Goal: Task Accomplishment & Management: Manage account settings

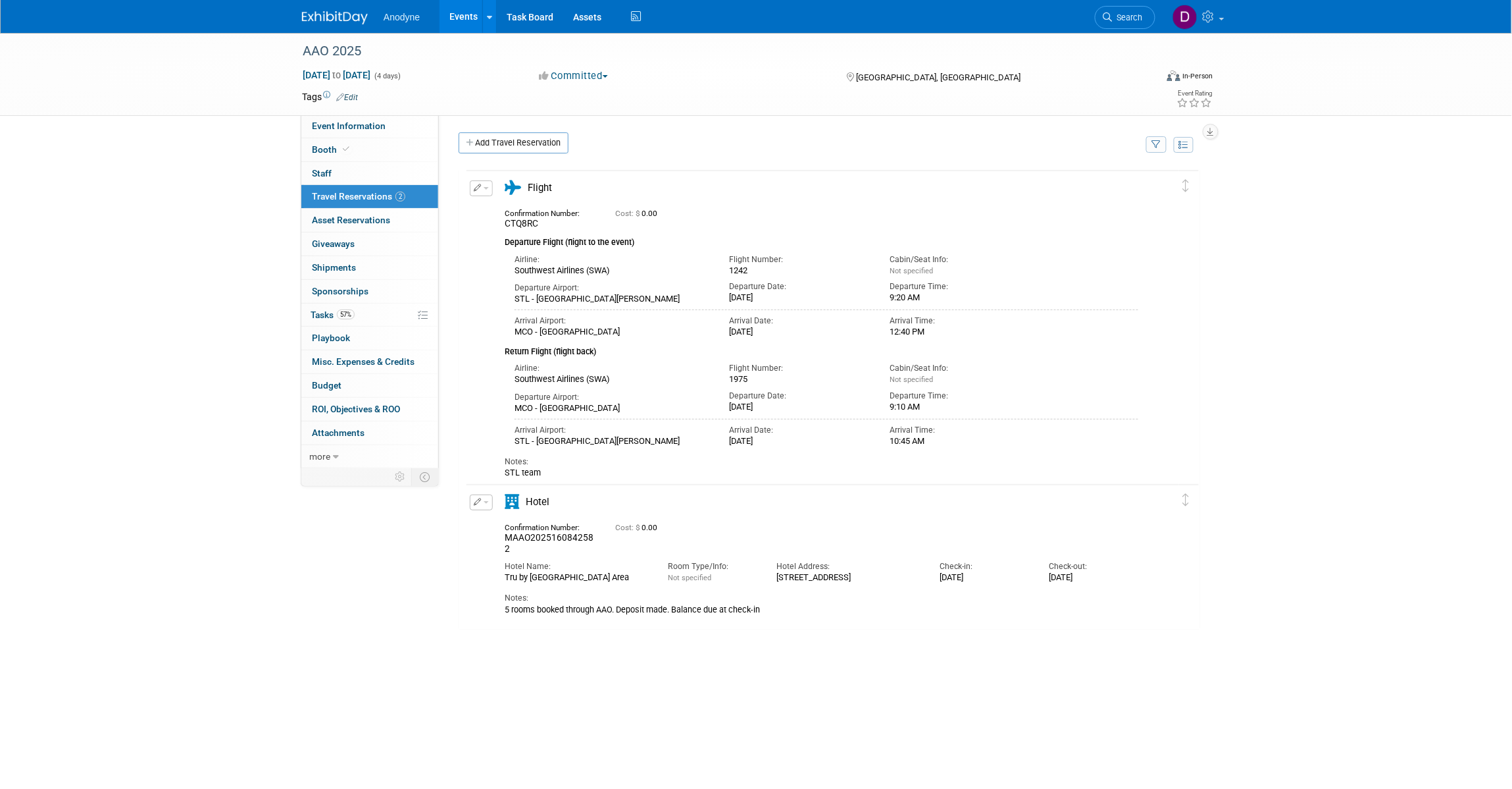
click at [483, 191] on button "button" at bounding box center [481, 189] width 23 height 16
click at [505, 211] on button "Edit Reservation" at bounding box center [526, 211] width 111 height 19
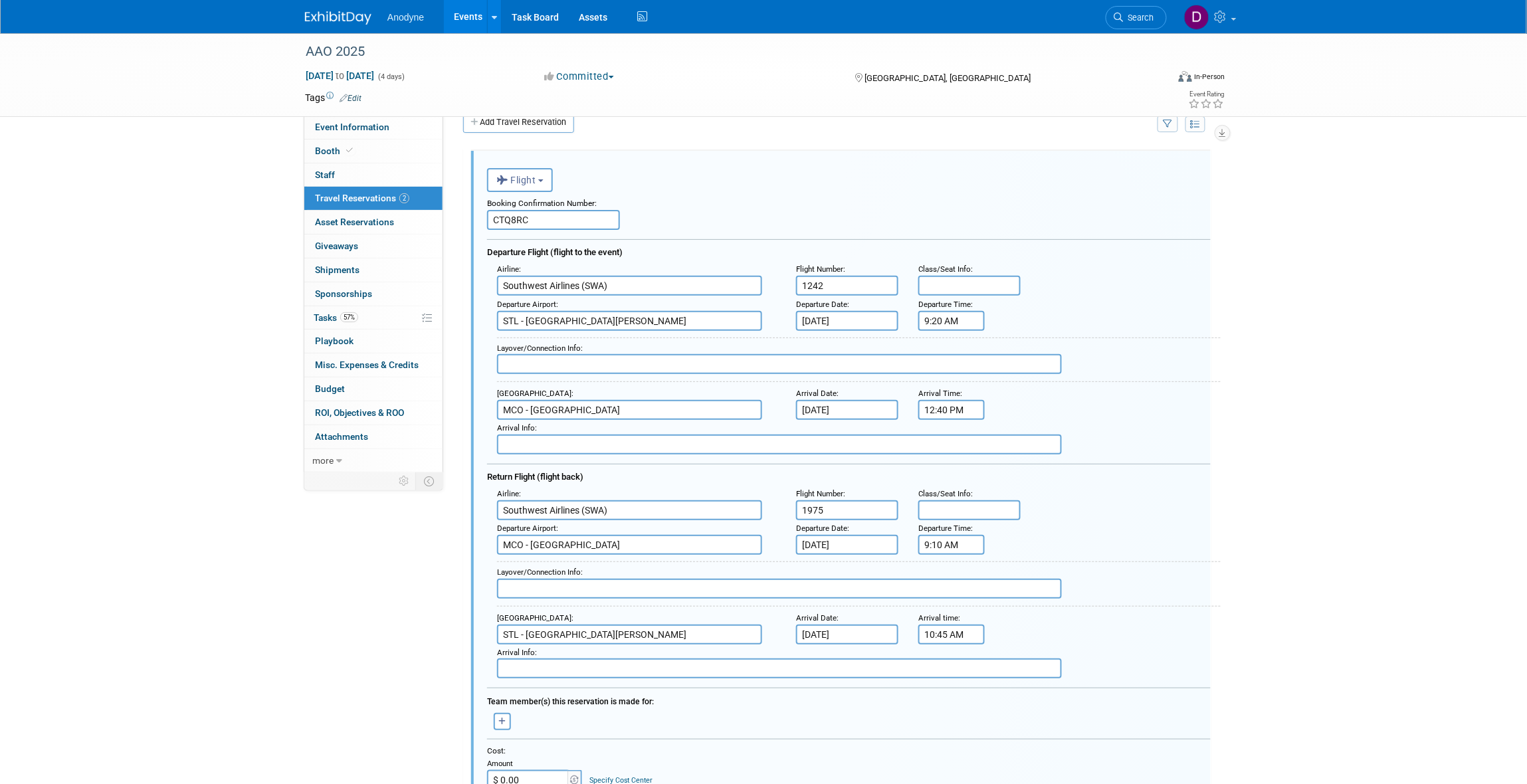
click at [532, 212] on input "CTQ8RC" at bounding box center [554, 220] width 133 height 20
click at [532, 212] on input "CTQ8RC" at bounding box center [554, 220] width 133 height 20
paste input "A9UOYP)"
type input "A9UOYP"
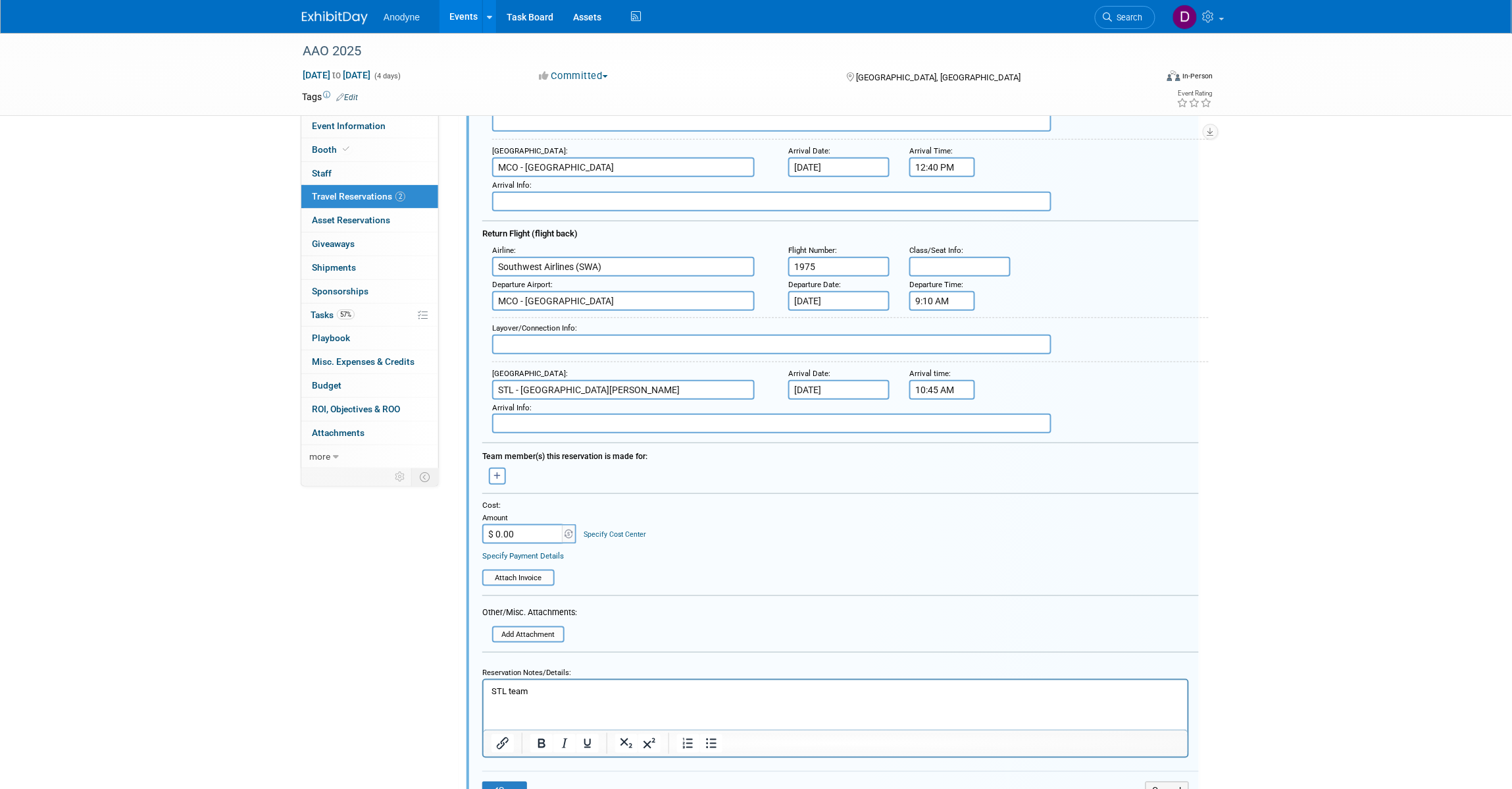
scroll to position [268, 0]
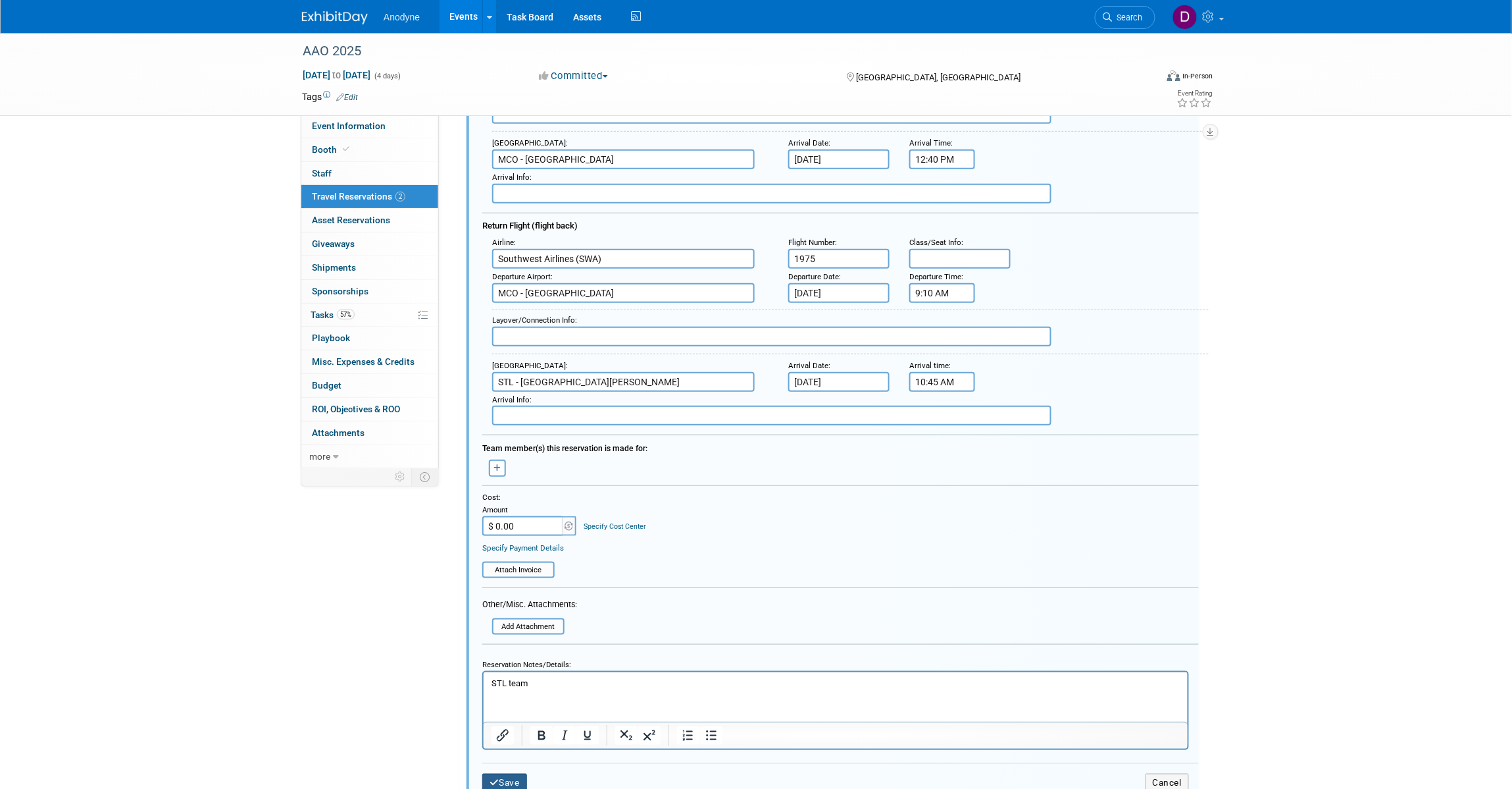
click at [494, 755] on icon "submit" at bounding box center [495, 783] width 10 height 9
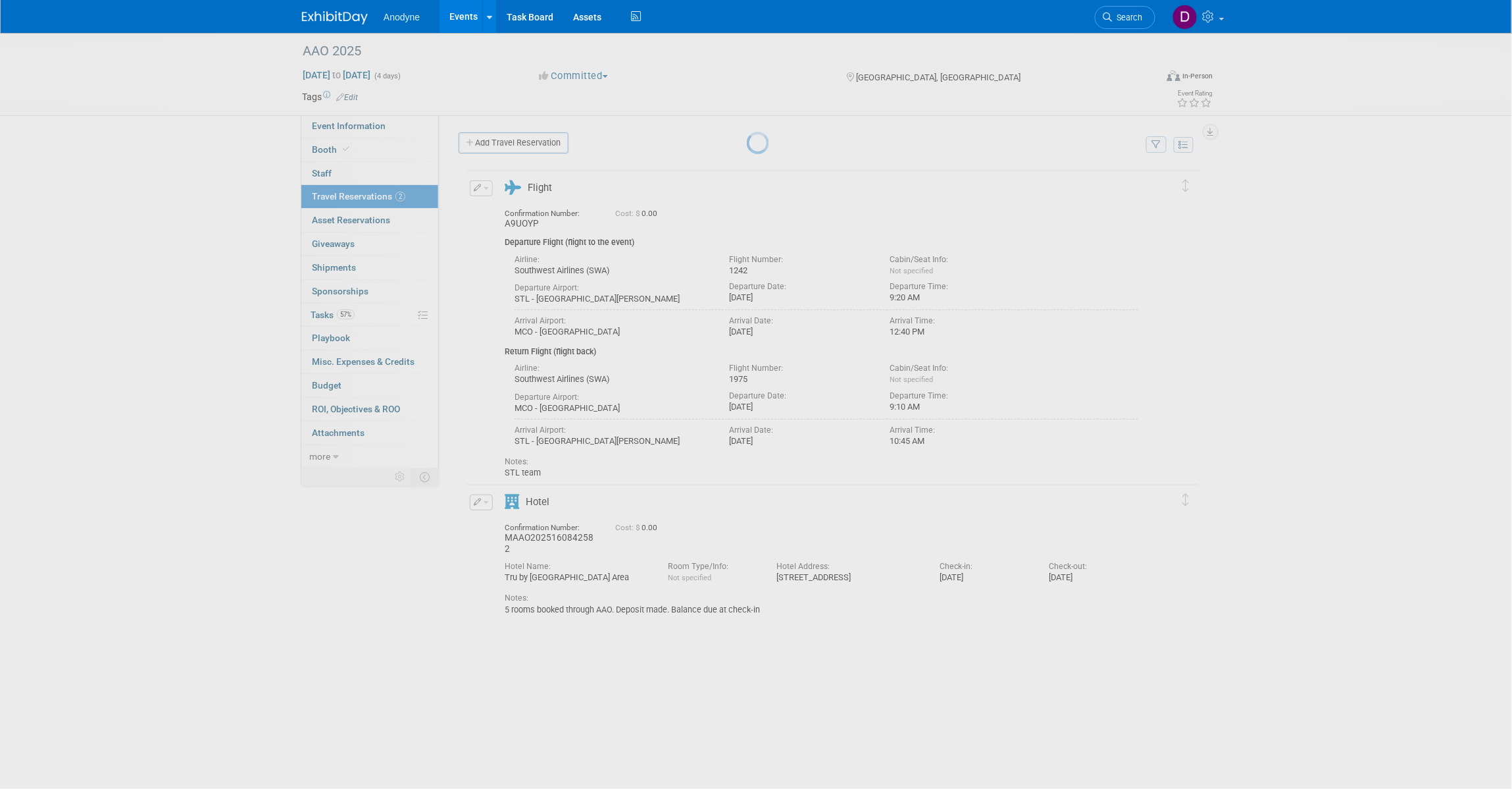
scroll to position [0, 0]
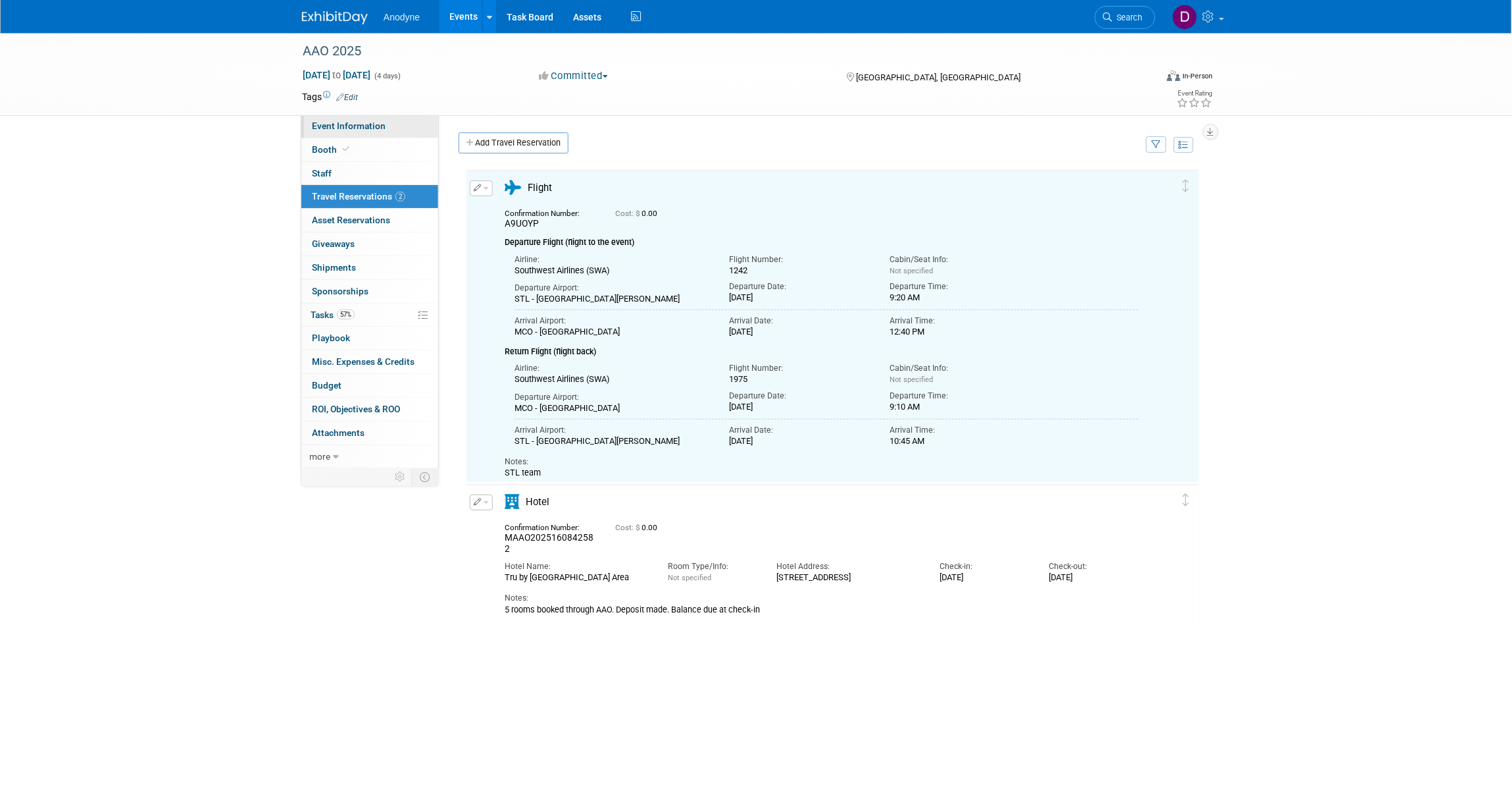
click at [357, 126] on span "Event Information" at bounding box center [348, 125] width 74 height 10
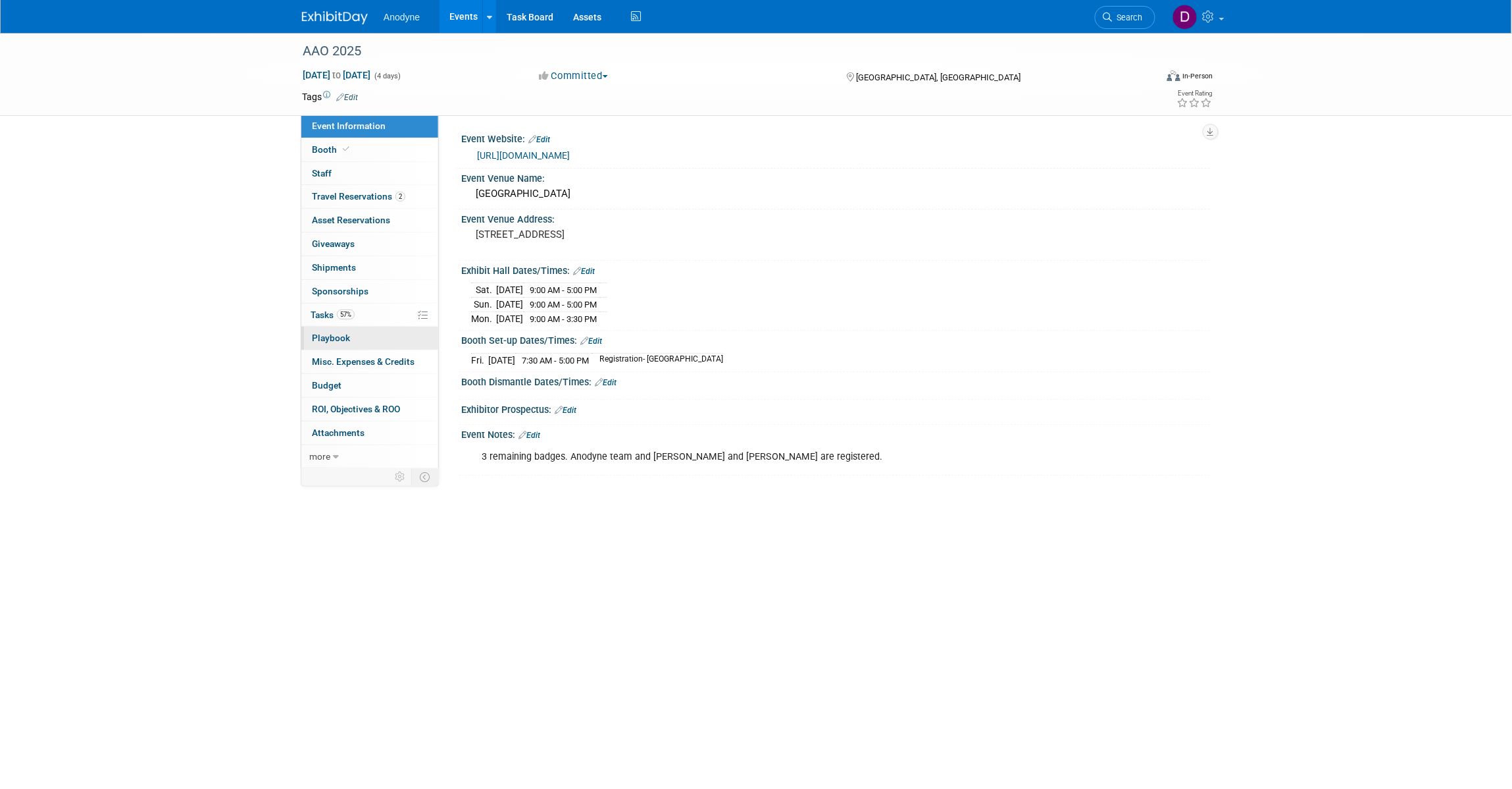
click at [365, 345] on link "0 Playbook 0" at bounding box center [369, 337] width 137 height 23
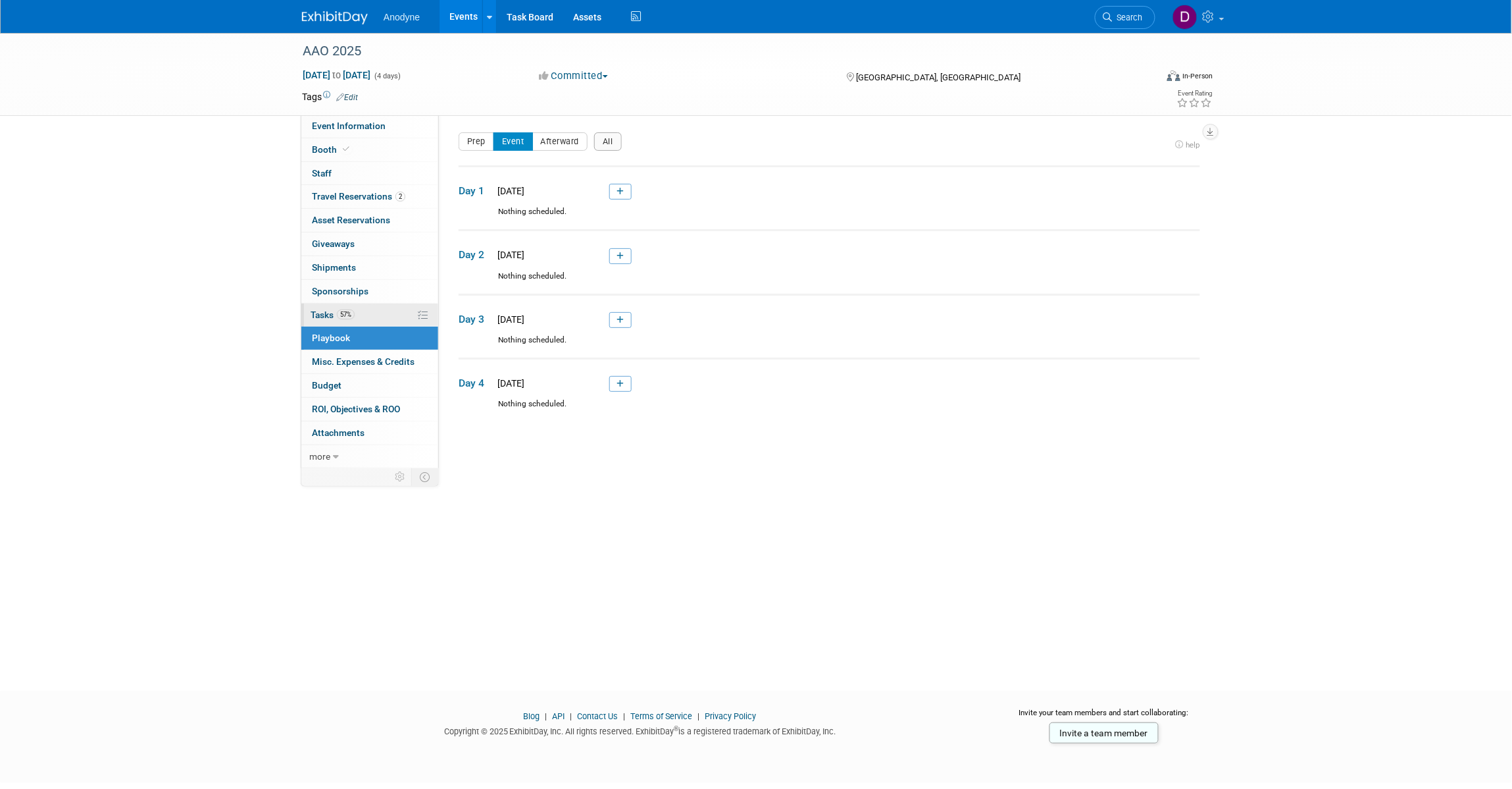
click at [376, 318] on link "57% Tasks 57%" at bounding box center [369, 315] width 137 height 23
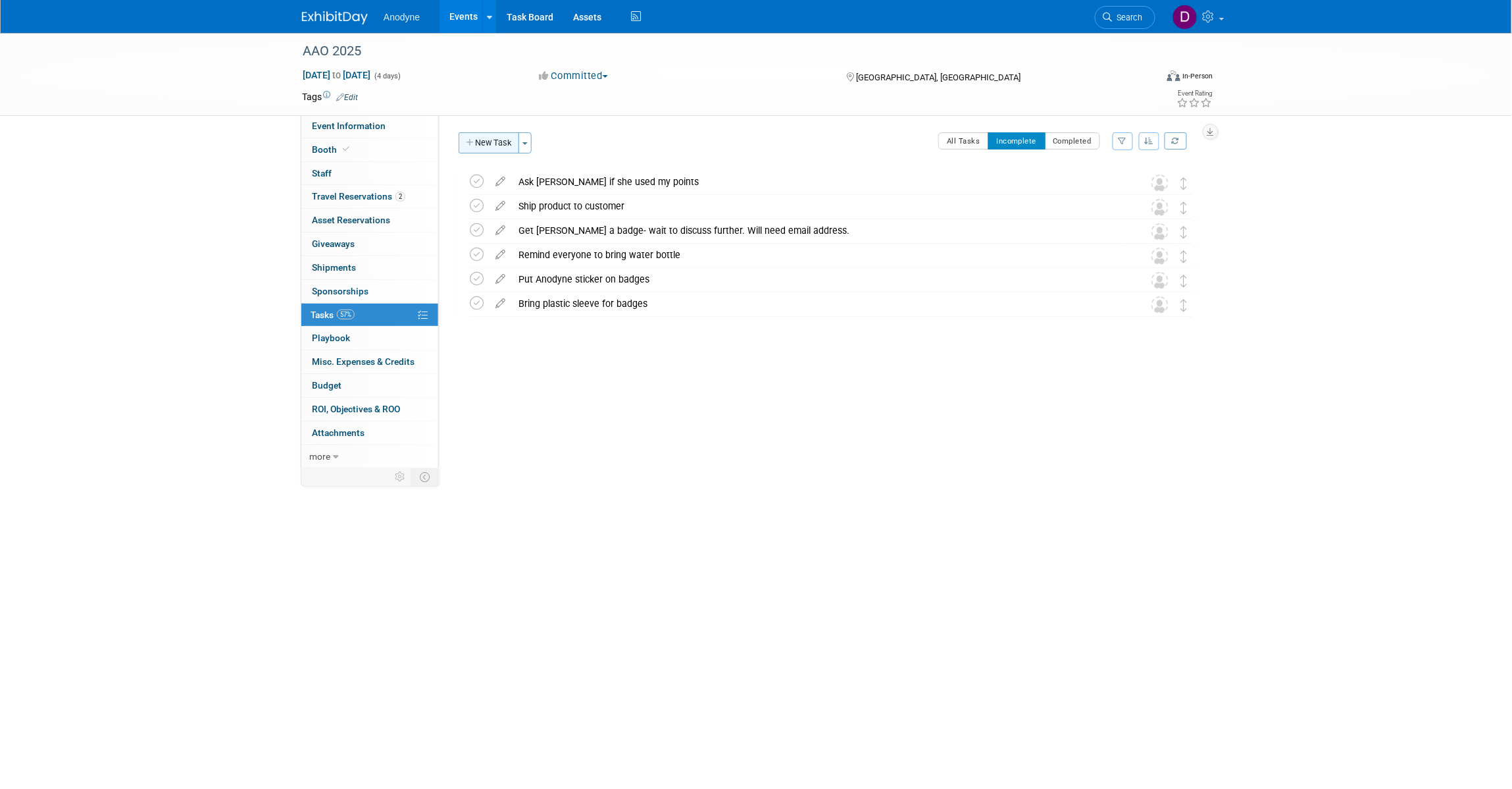
click at [485, 140] on button "New Task" at bounding box center [488, 143] width 60 height 21
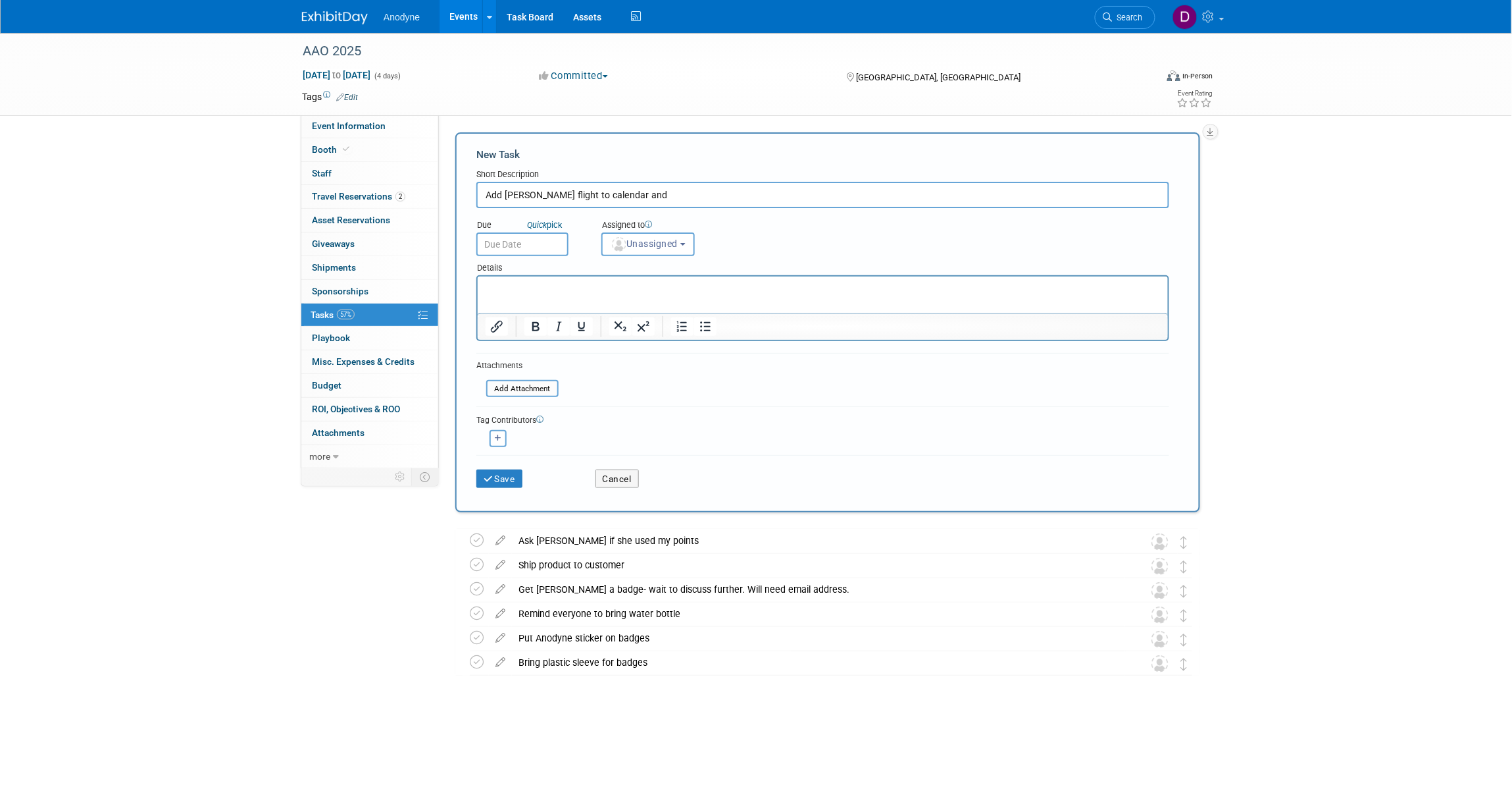
click at [658, 182] on input "Add [PERSON_NAME] flight to calendar and" at bounding box center [822, 194] width 693 height 27
type input "Add [PERSON_NAME] flight to calendar and binder"
click at [512, 478] on button "Save" at bounding box center [499, 478] width 46 height 18
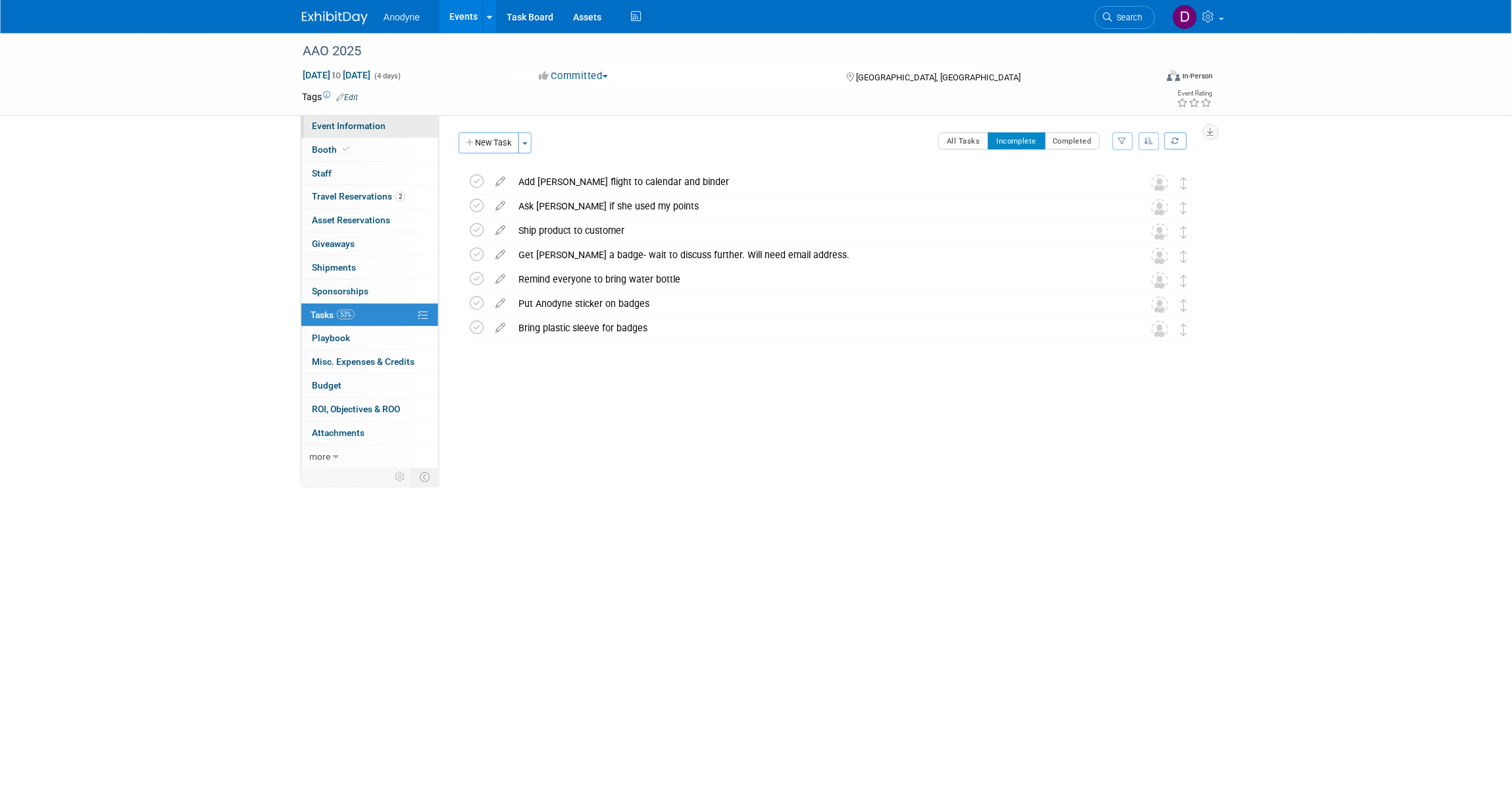
click at [377, 119] on link "Event Information" at bounding box center [369, 126] width 137 height 23
